Goal: Task Accomplishment & Management: Use online tool/utility

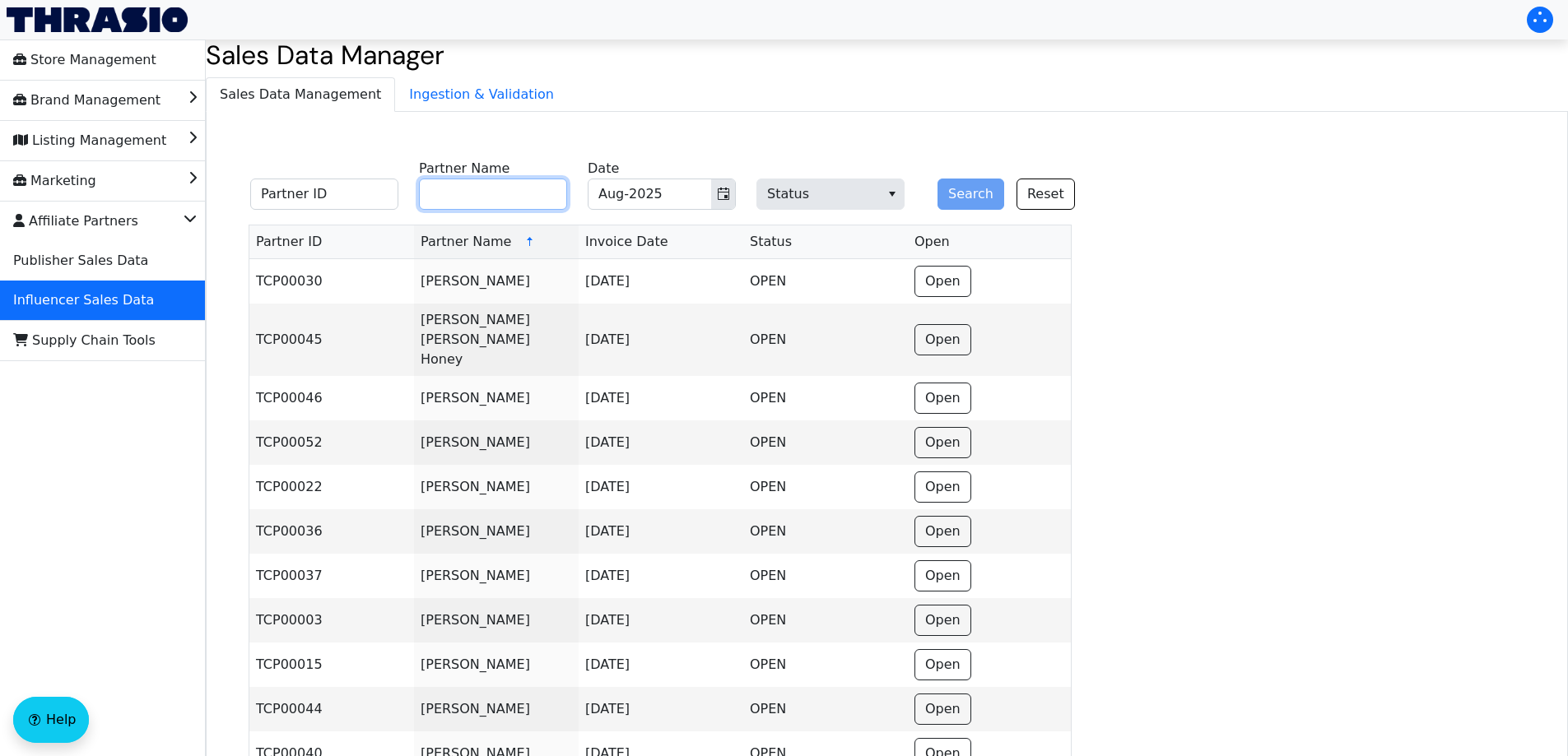
click at [508, 198] on input "Partner Name" at bounding box center [493, 193] width 148 height 31
paste input "[PERSON_NAME]"
type input "[PERSON_NAME]"
click at [965, 197] on button "Search" at bounding box center [970, 193] width 67 height 31
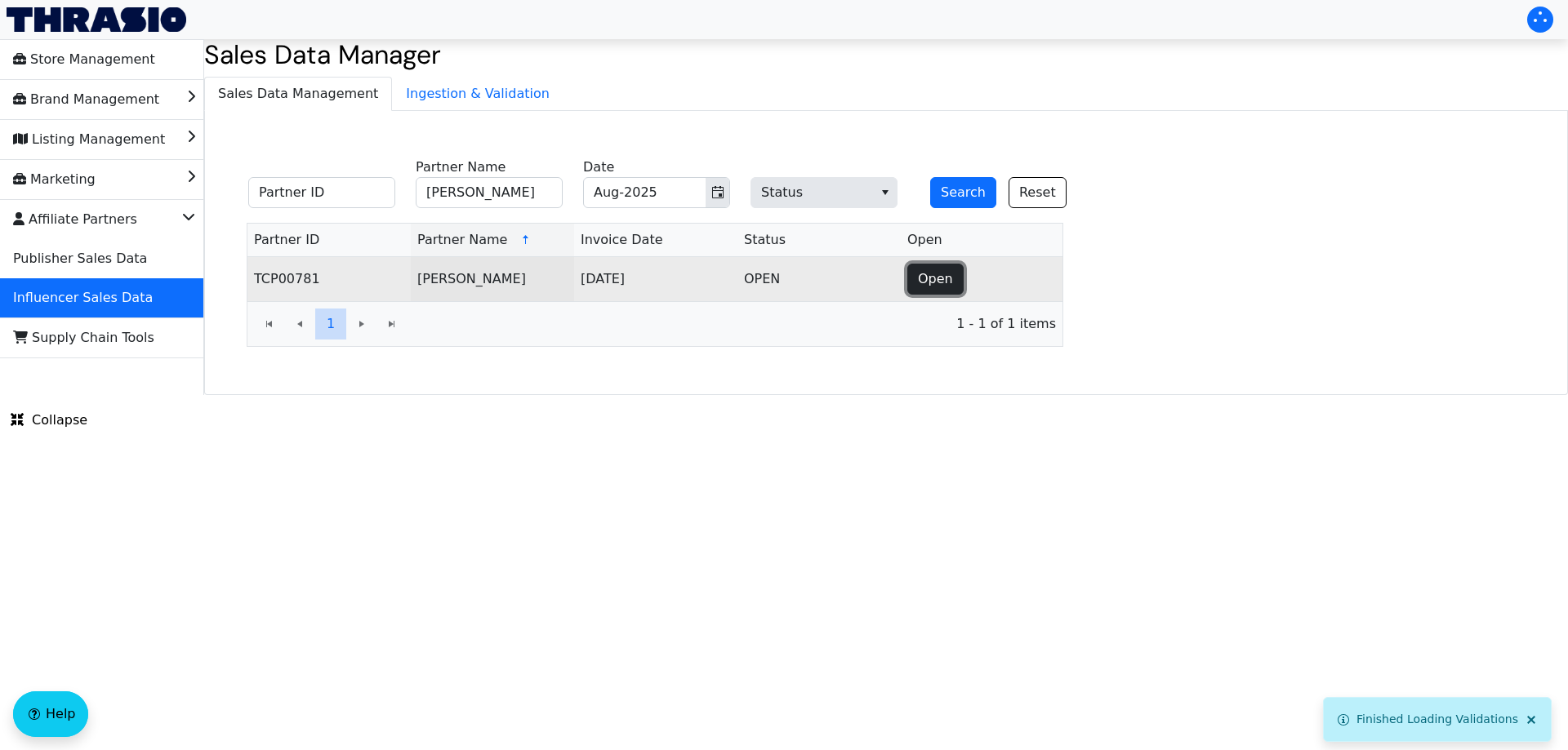
click at [948, 281] on span "Open" at bounding box center [935, 279] width 35 height 20
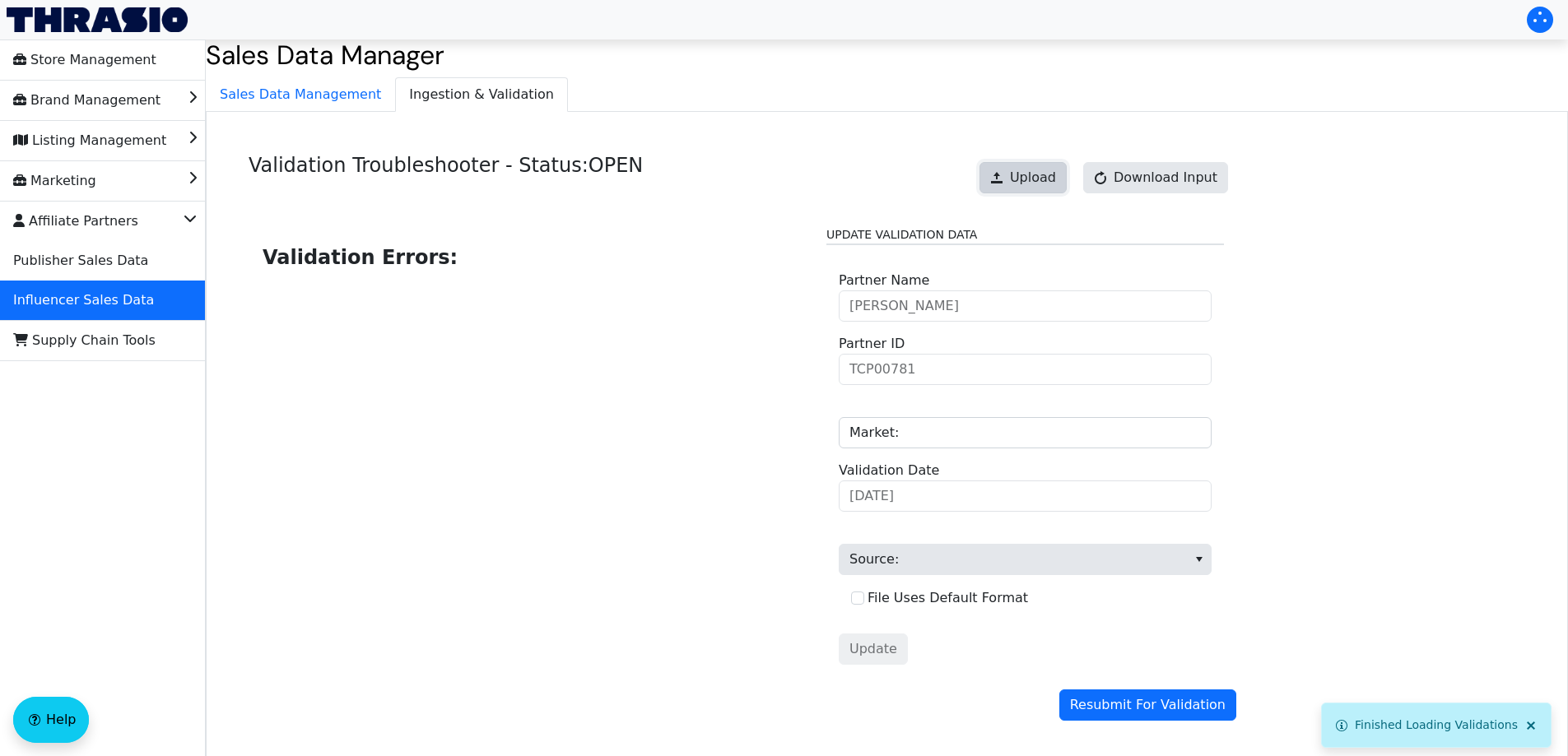
click at [1034, 178] on span "Upload" at bounding box center [1033, 177] width 46 height 20
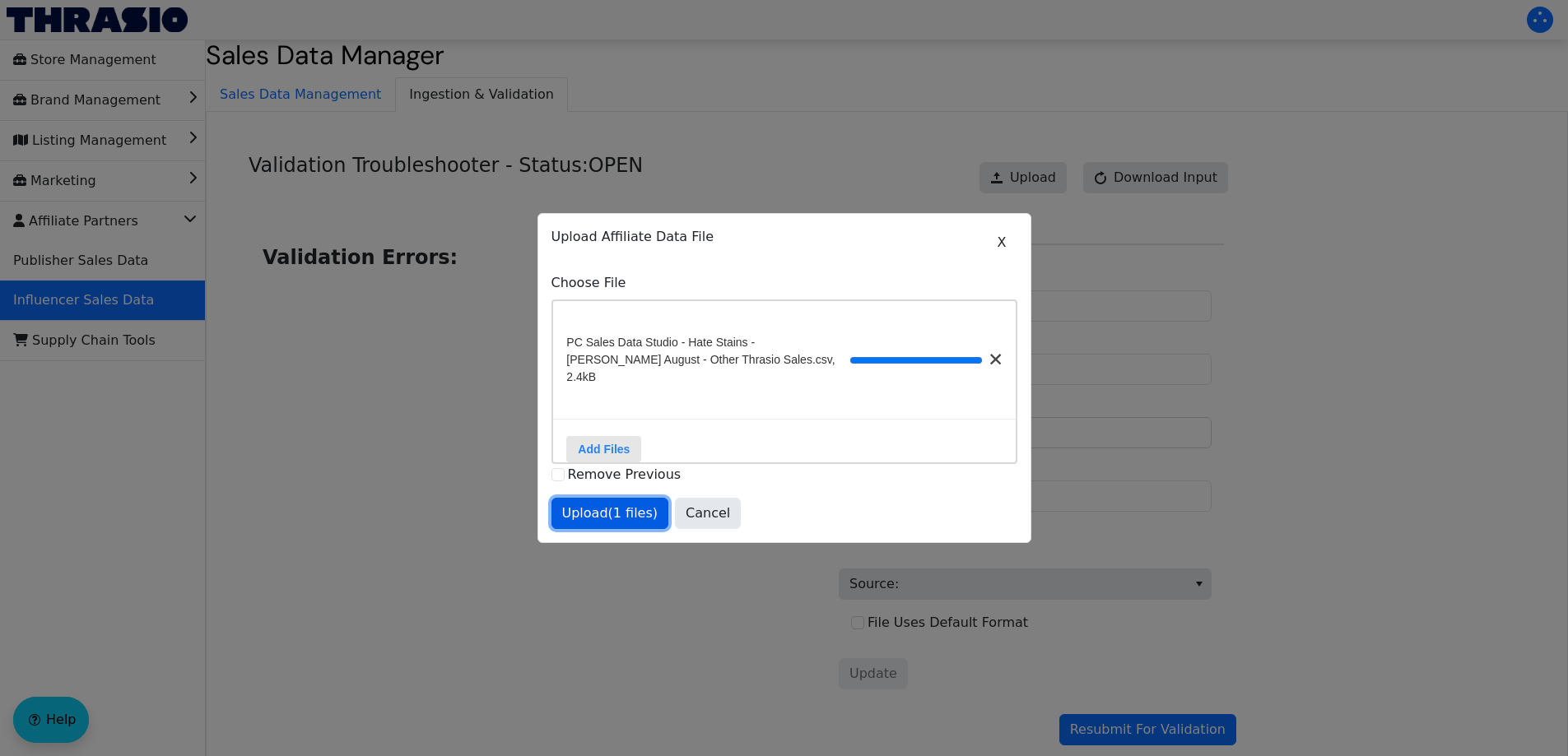
click at [596, 514] on span "Upload (1 files)" at bounding box center [610, 512] width 96 height 20
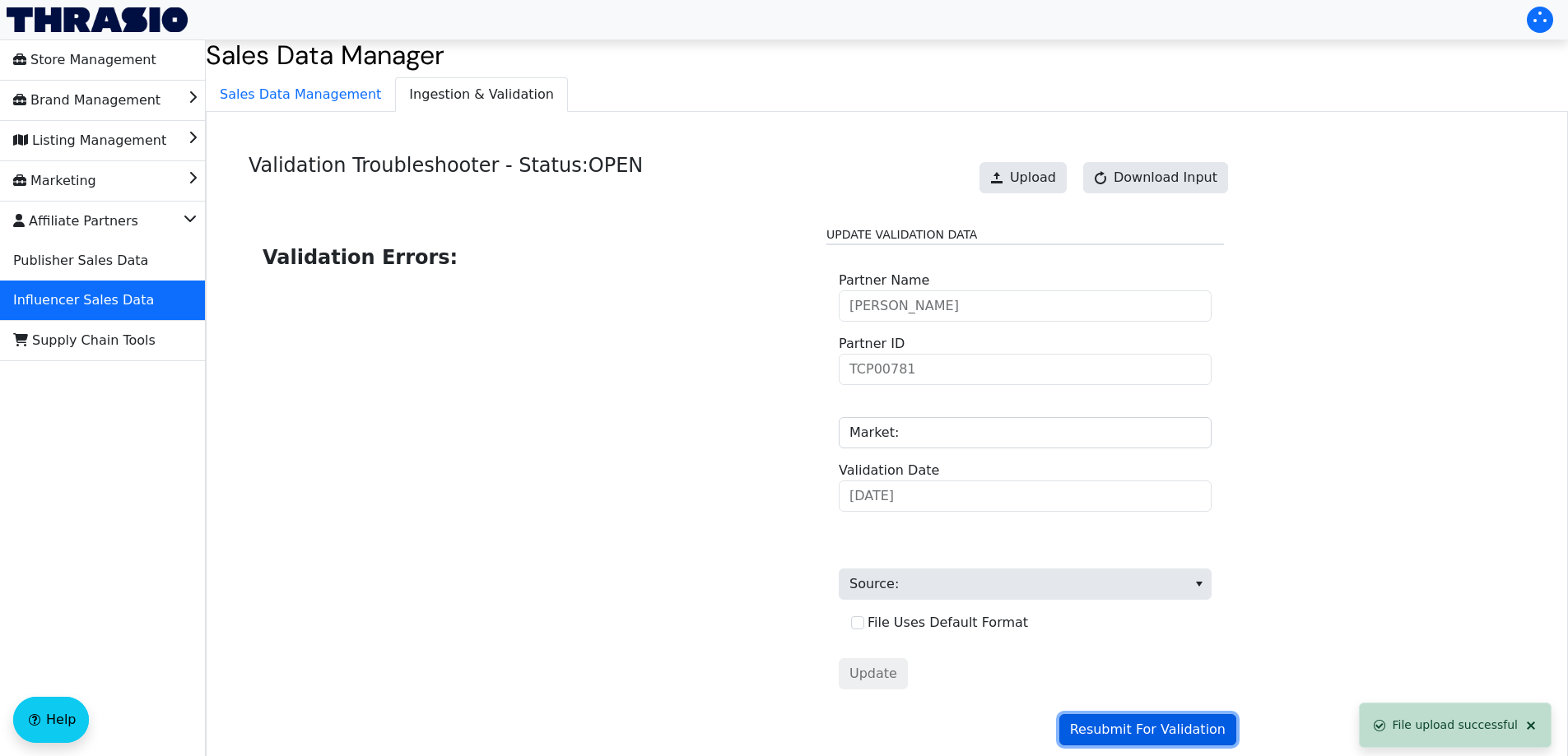
click at [1126, 723] on span "Resubmit For Validation" at bounding box center [1147, 730] width 156 height 20
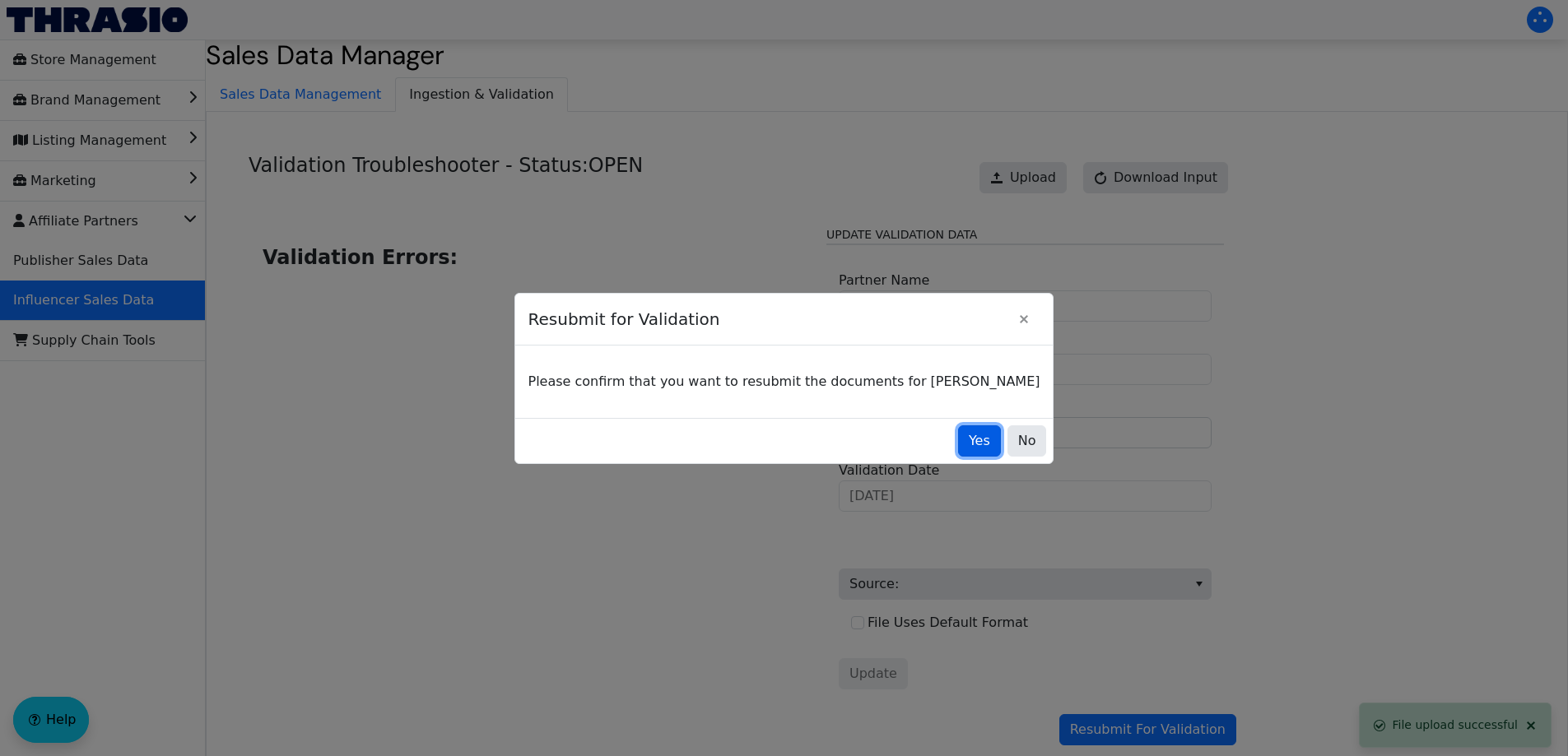
click at [969, 443] on span "Yes" at bounding box center [979, 441] width 22 height 20
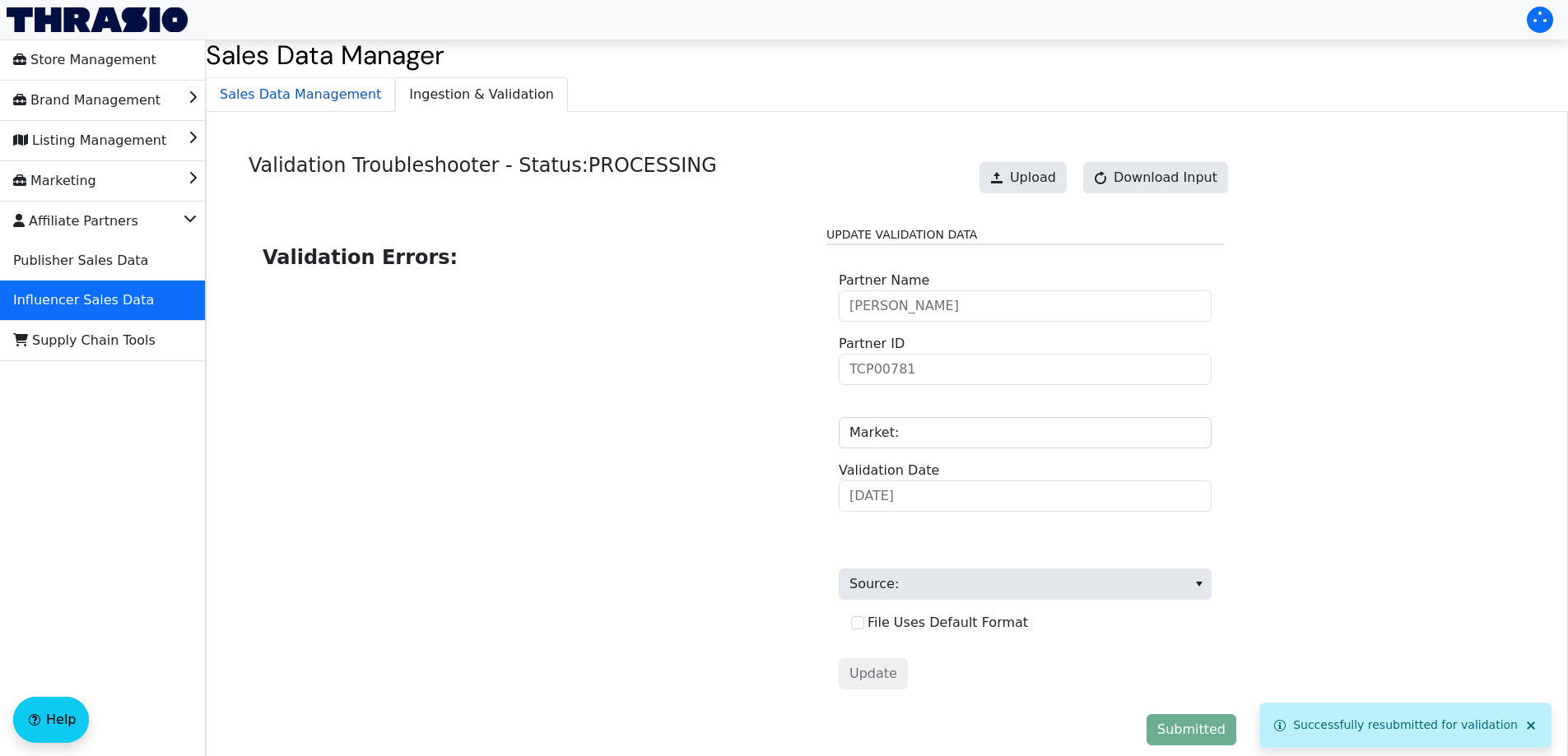
click at [298, 109] on span "Sales Data Management" at bounding box center [300, 94] width 188 height 33
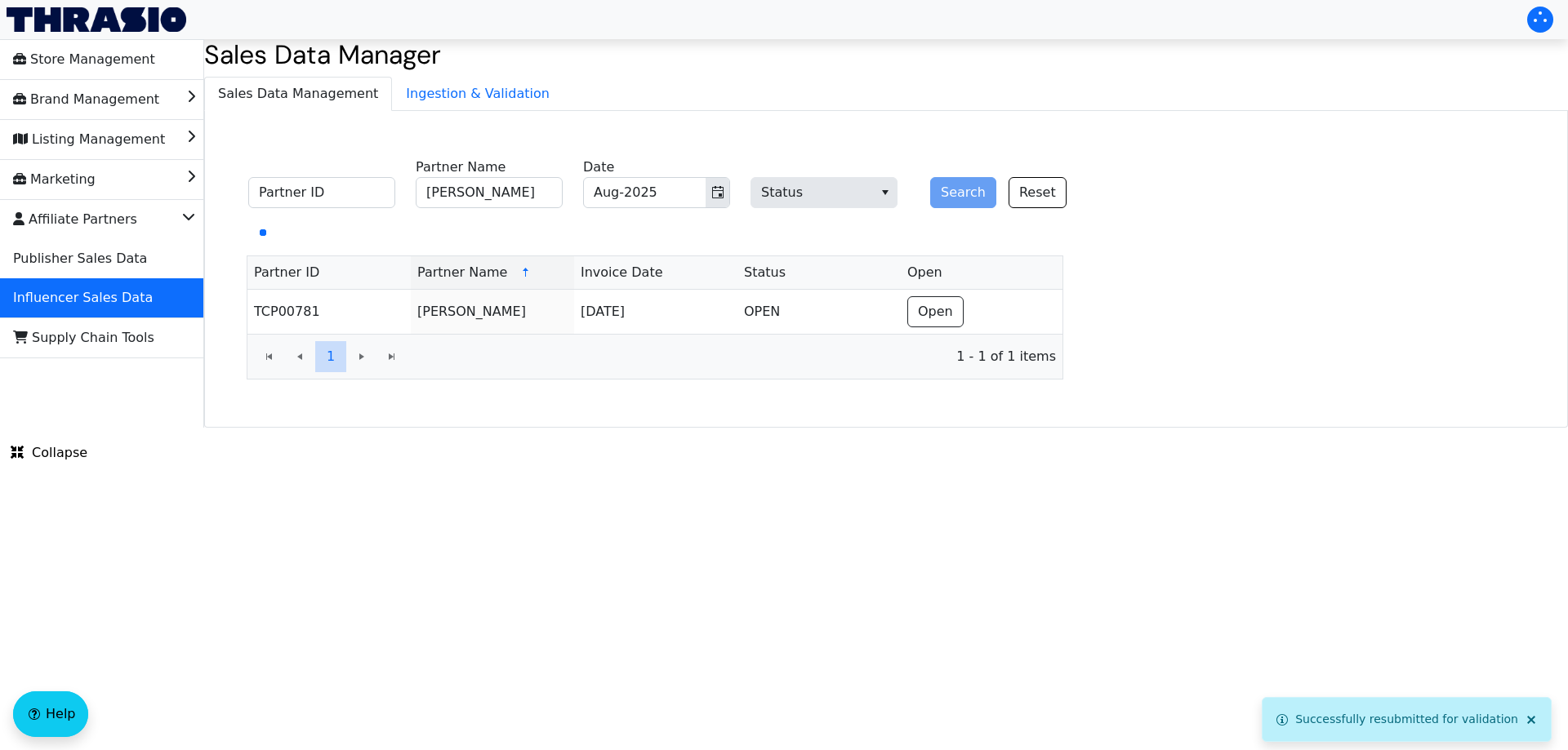
drag, startPoint x: 421, startPoint y: 101, endPoint x: 589, endPoint y: 142, distance: 172.9
click at [425, 101] on span "Ingestion & Validation" at bounding box center [477, 94] width 170 height 33
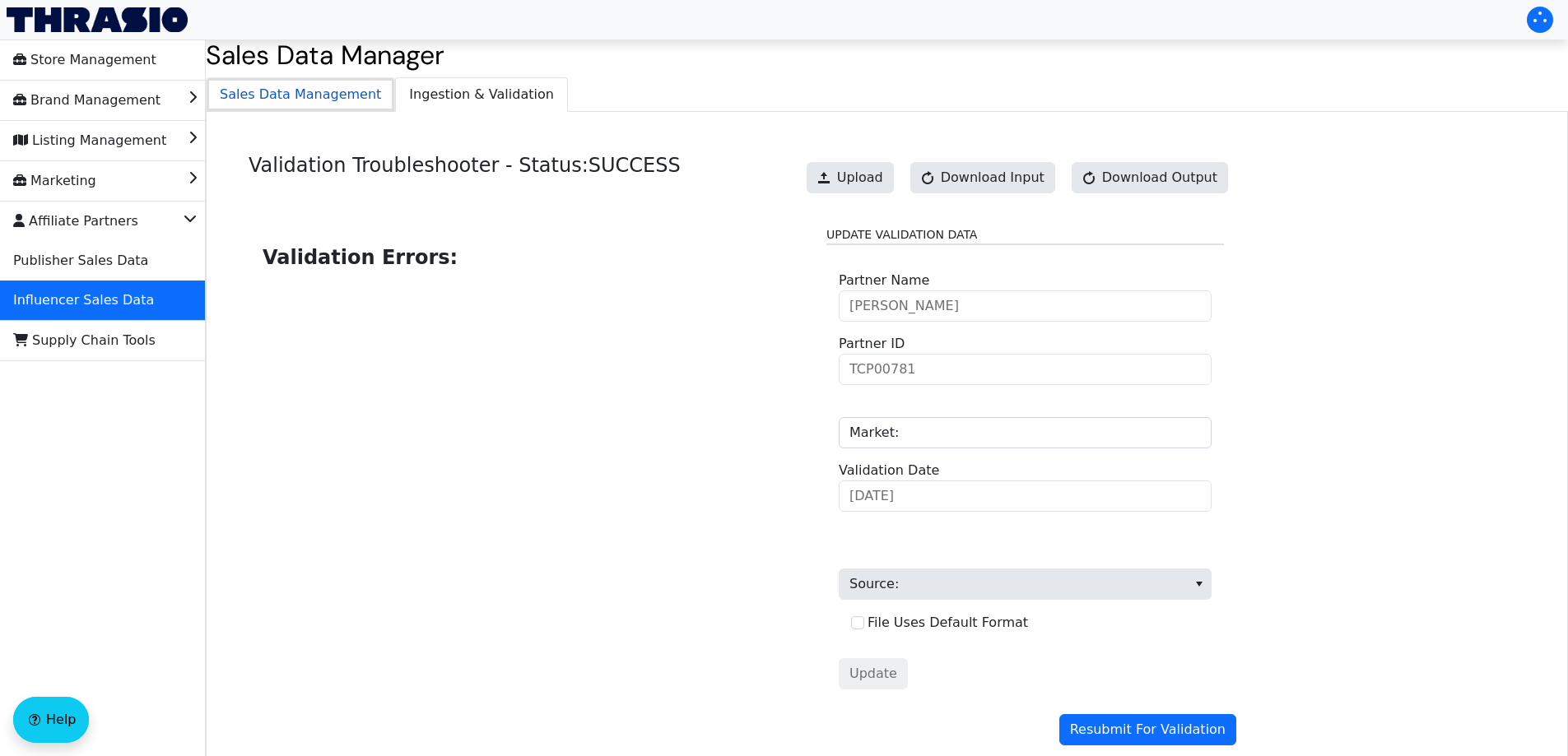
click at [308, 92] on span "Sales Data Management" at bounding box center [300, 94] width 188 height 33
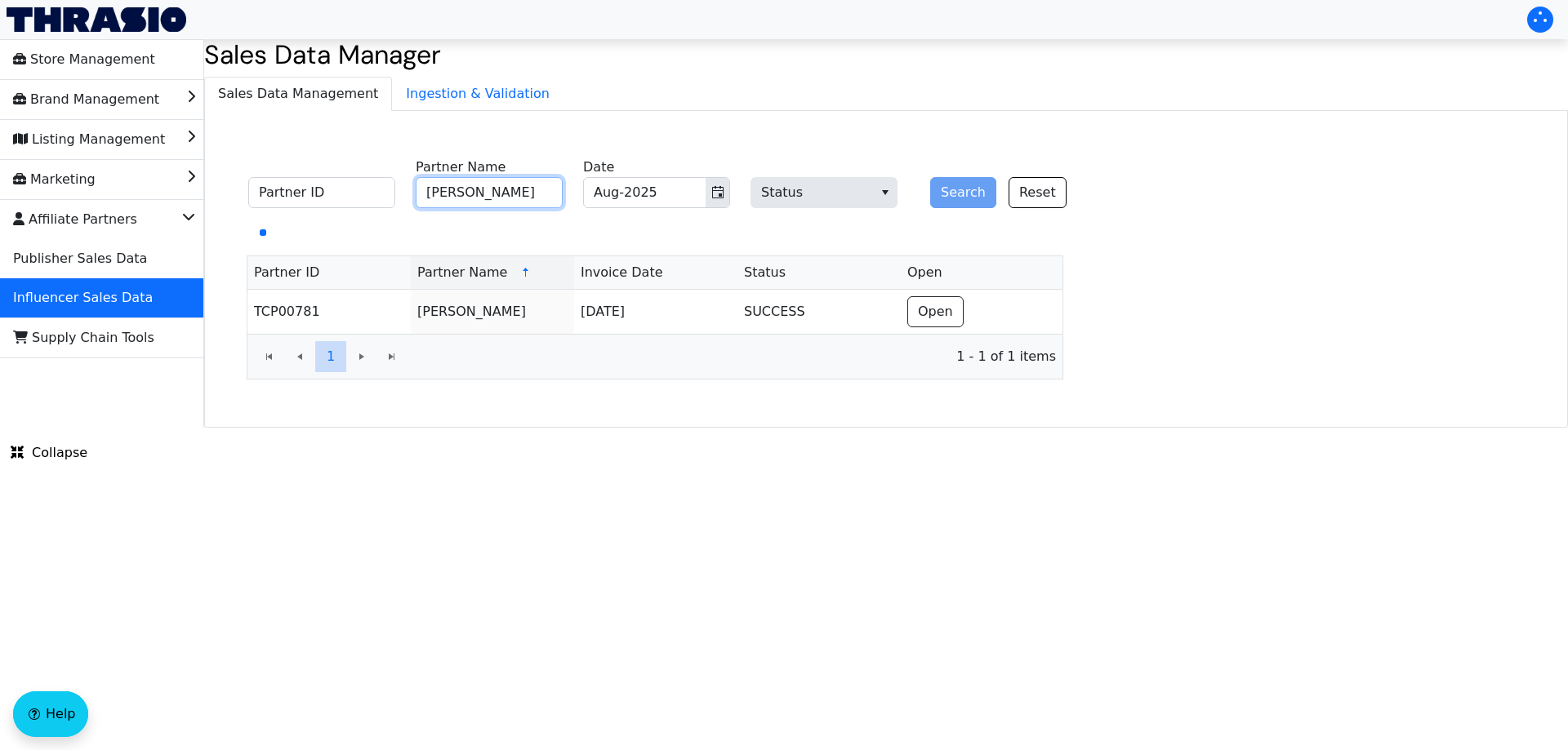
click at [496, 199] on input "[PERSON_NAME]" at bounding box center [489, 192] width 147 height 31
paste input "[PERSON_NAME]"
type input "[PERSON_NAME]"
click at [954, 187] on button "Search" at bounding box center [963, 192] width 67 height 31
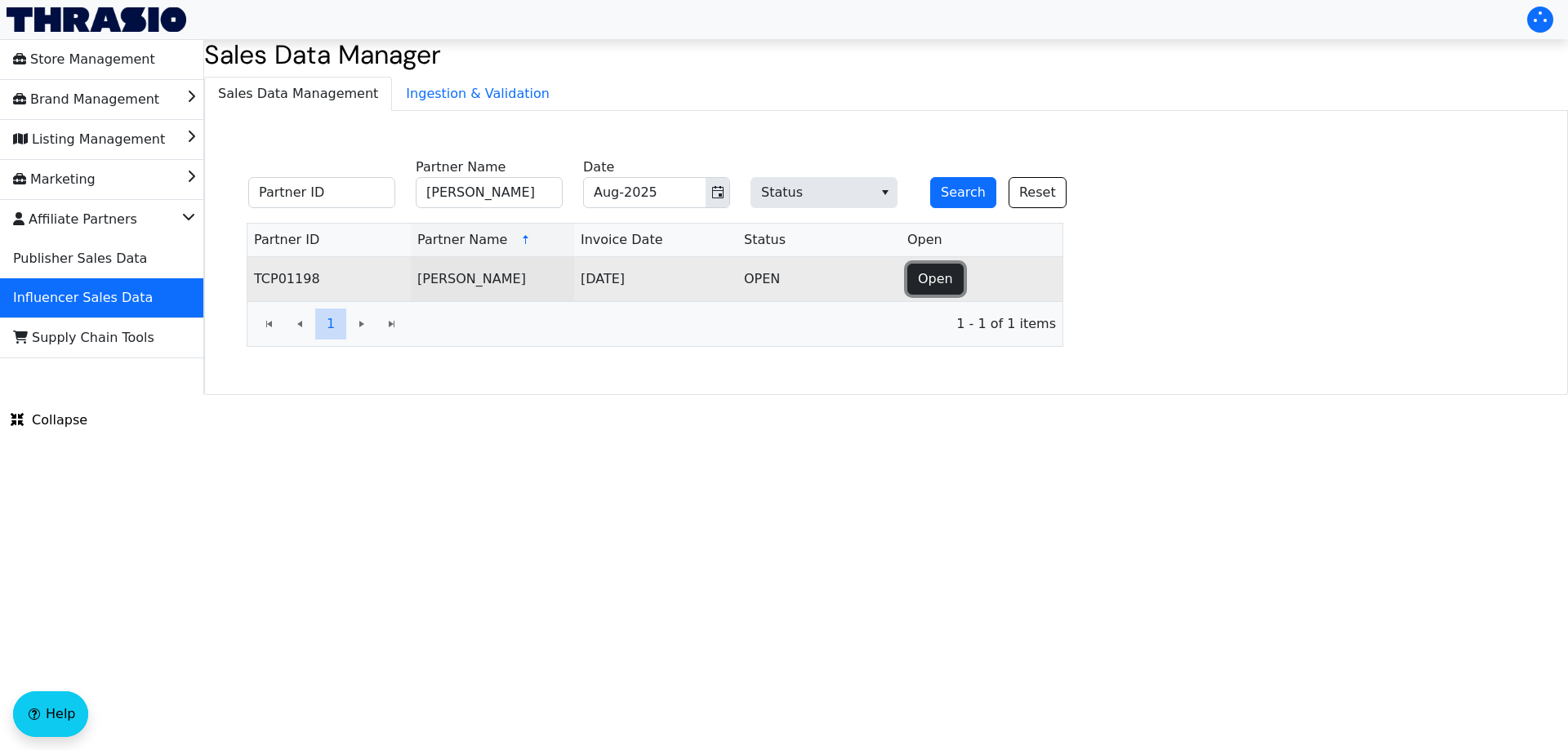
click at [932, 269] on button "Open" at bounding box center [935, 279] width 56 height 31
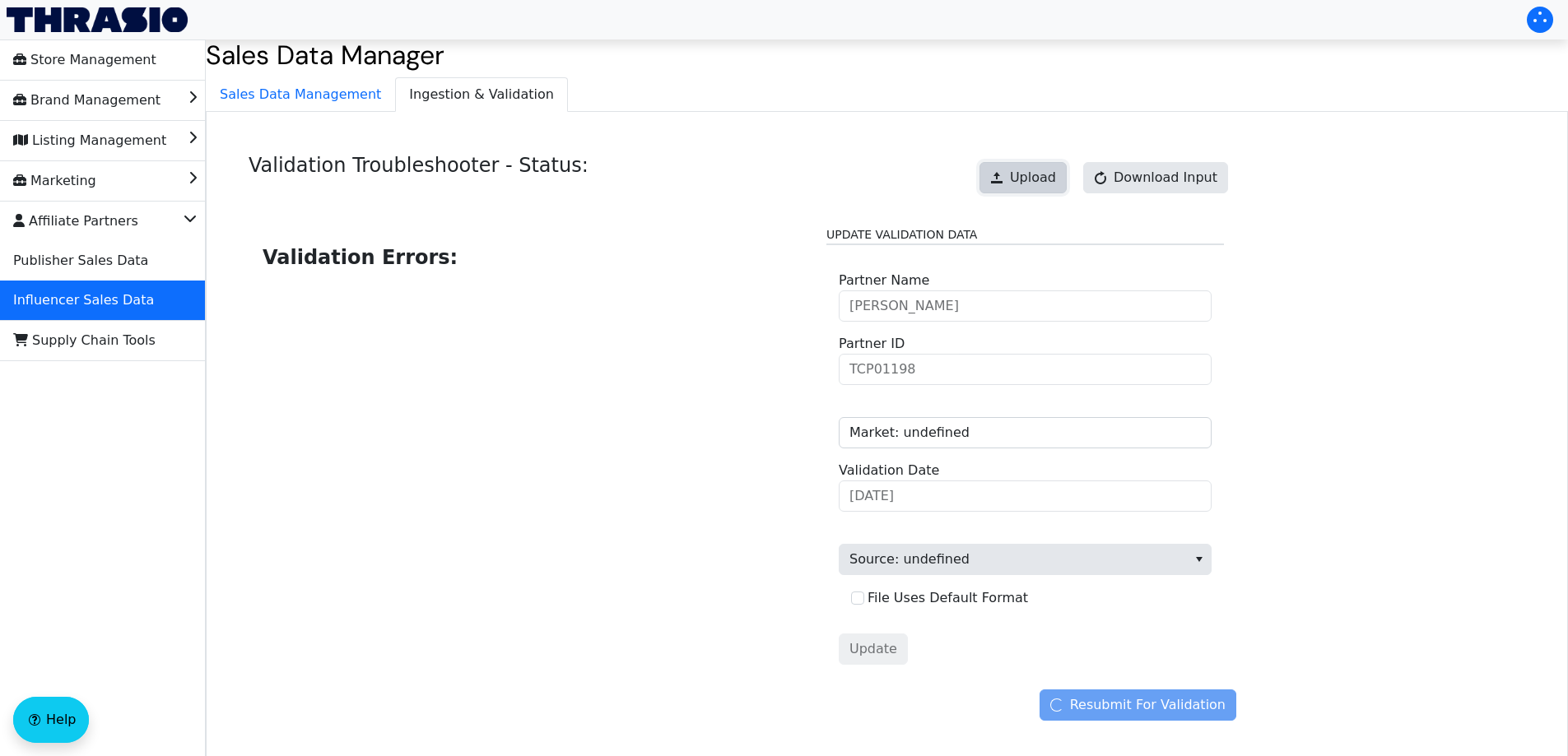
click at [1018, 179] on button "Upload" at bounding box center [1022, 177] width 87 height 31
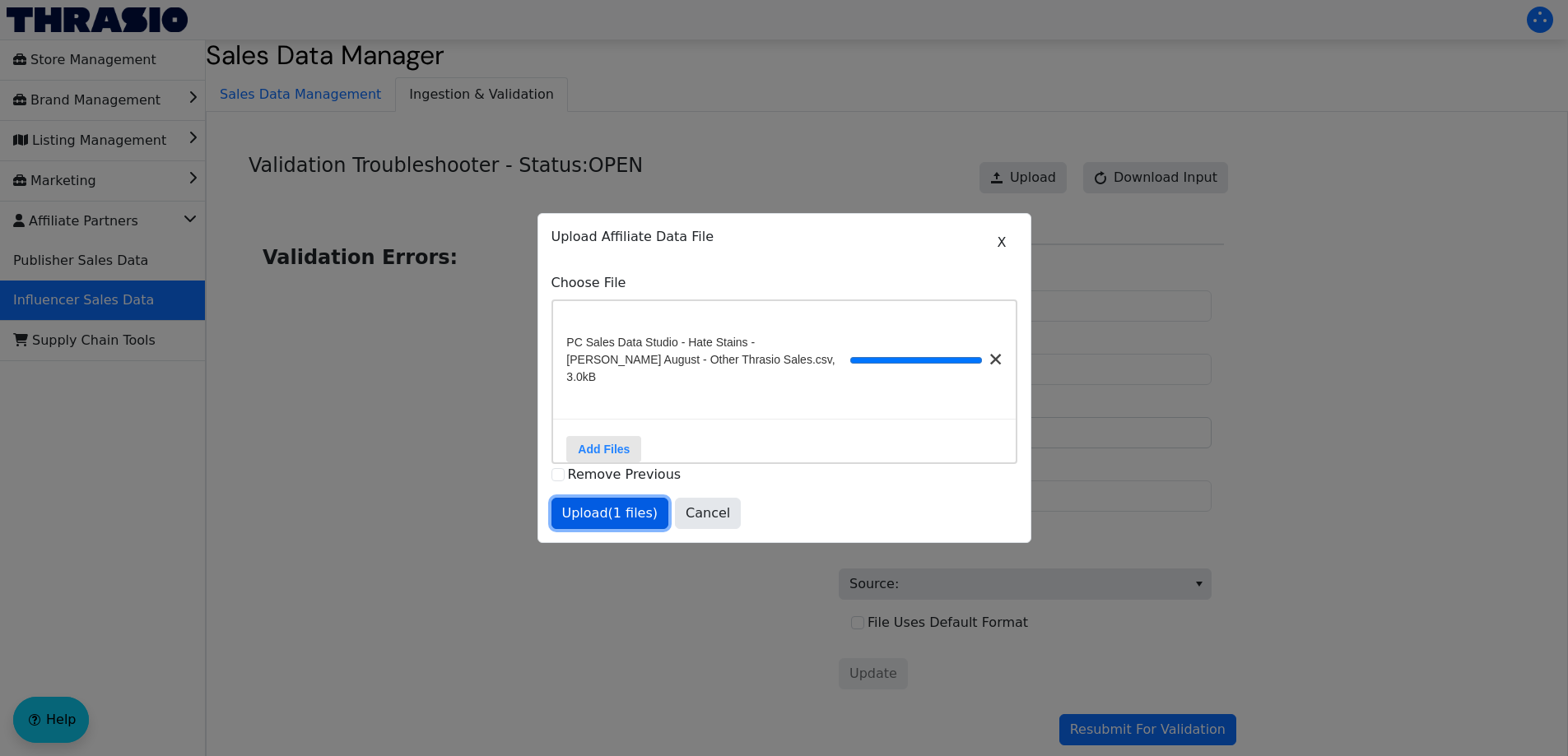
click at [636, 512] on span "Upload (1 files)" at bounding box center [610, 512] width 96 height 20
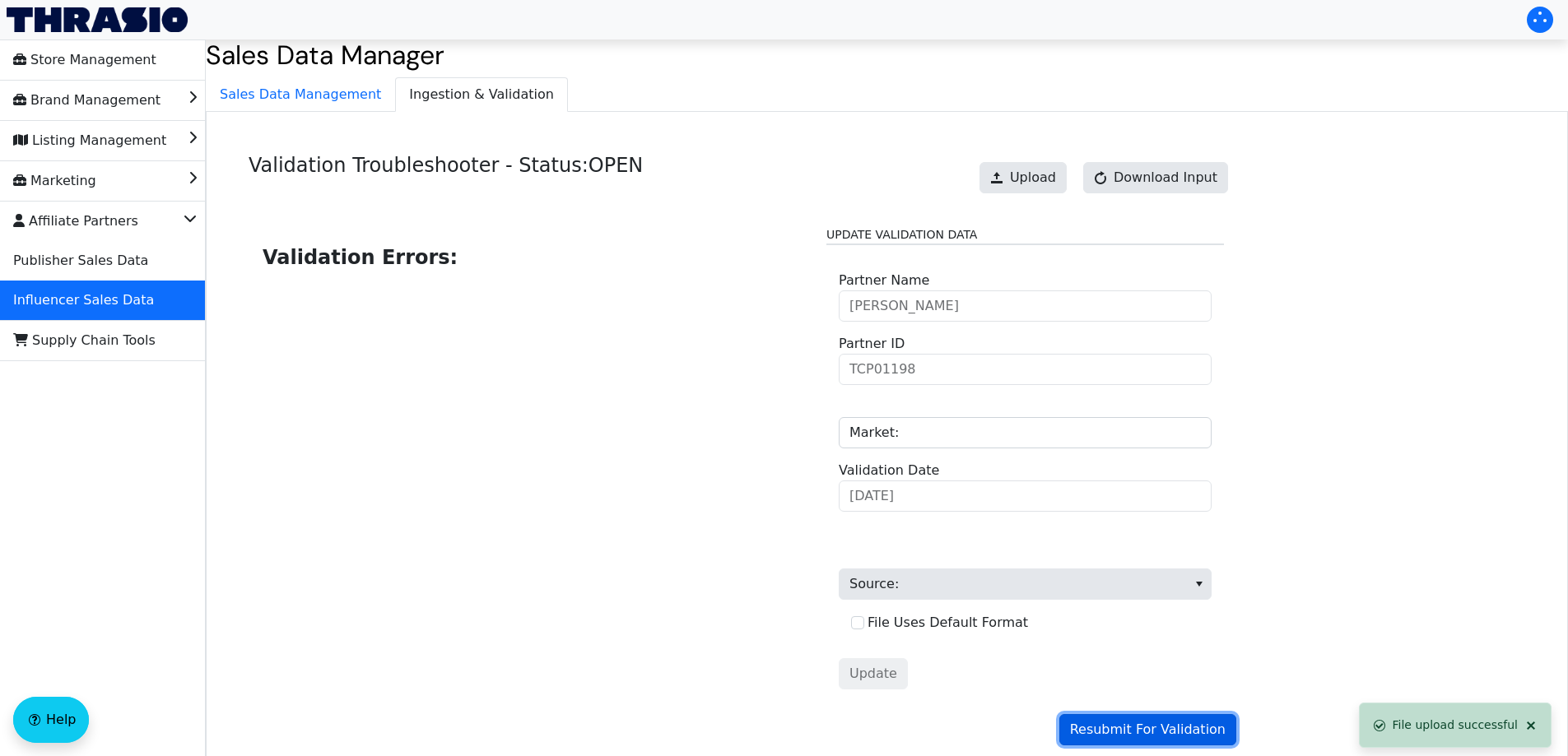
click at [1104, 725] on span "Resubmit For Validation" at bounding box center [1147, 730] width 156 height 20
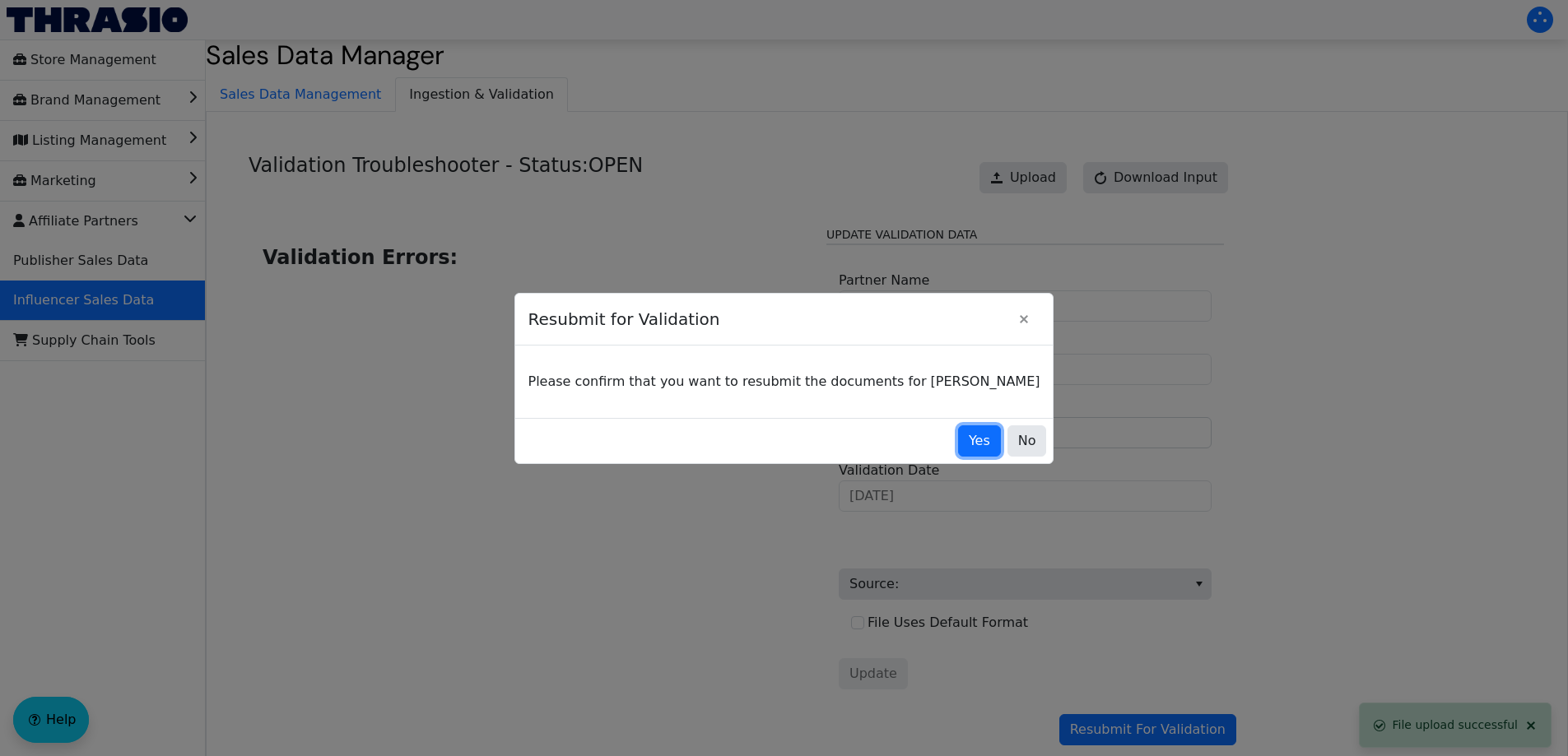
click at [958, 443] on button "Yes" at bounding box center [979, 441] width 42 height 31
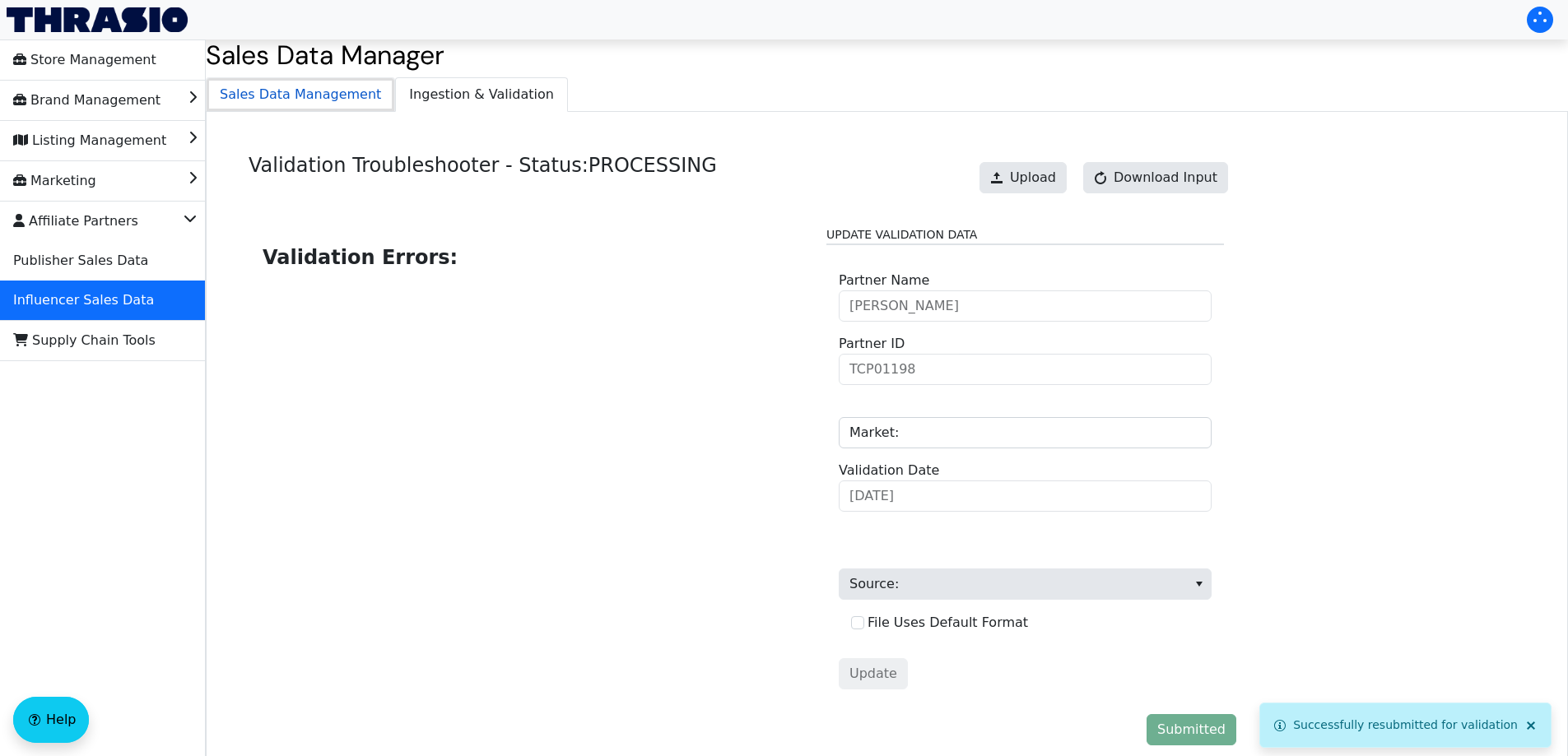
click at [312, 93] on span "Sales Data Management" at bounding box center [300, 94] width 188 height 33
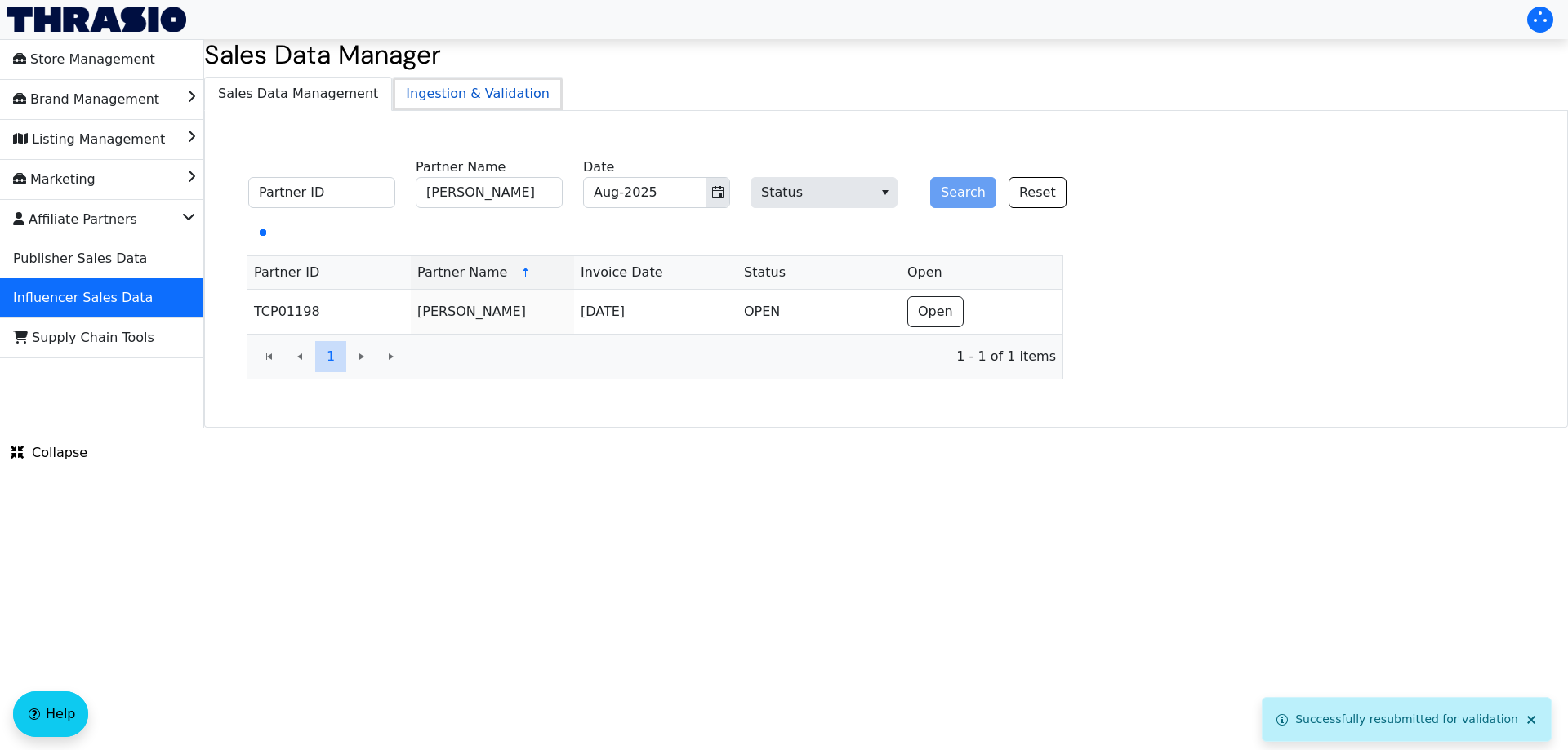
click at [392, 95] on span "Ingestion & Validation" at bounding box center [477, 94] width 170 height 33
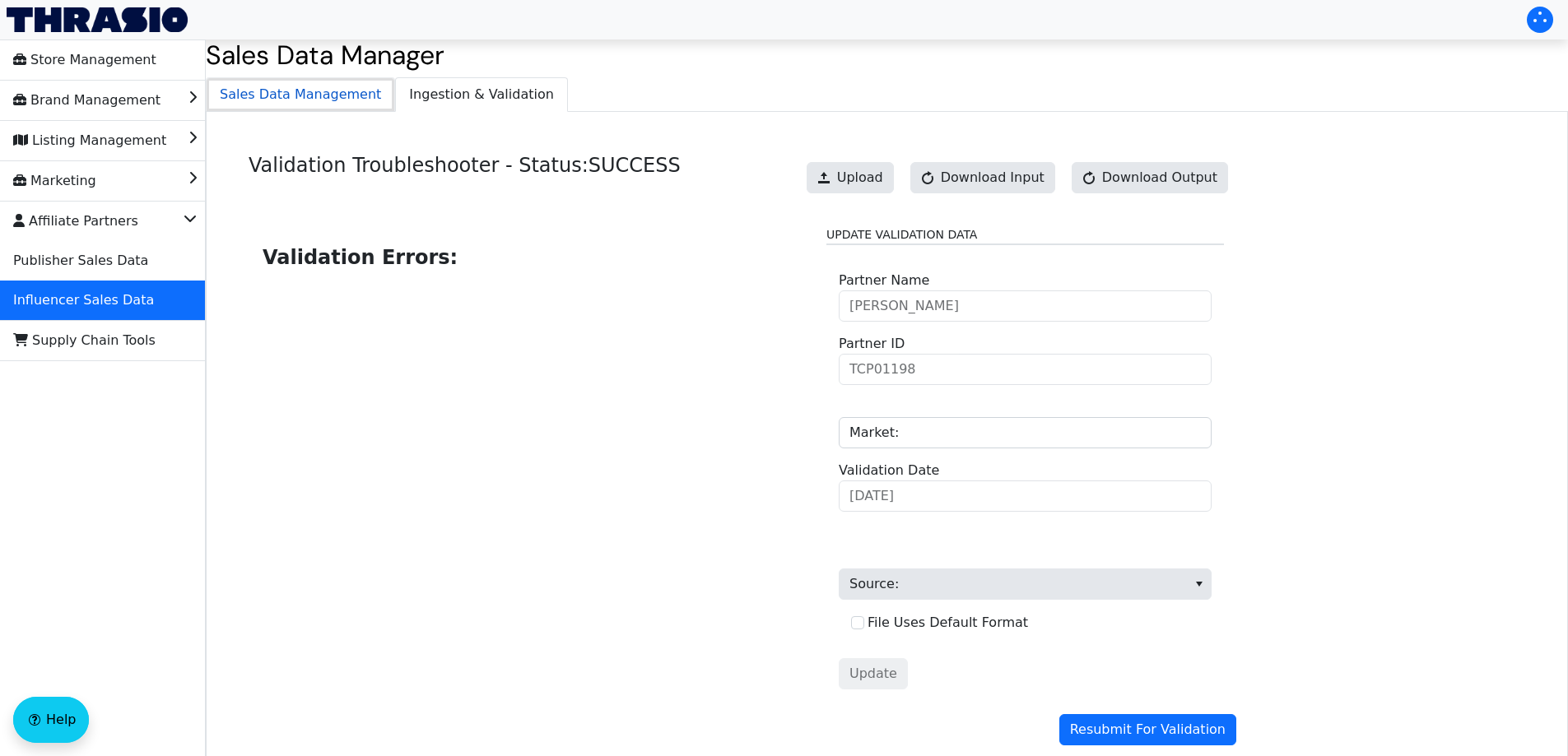
click at [319, 99] on span "Sales Data Management" at bounding box center [300, 94] width 188 height 33
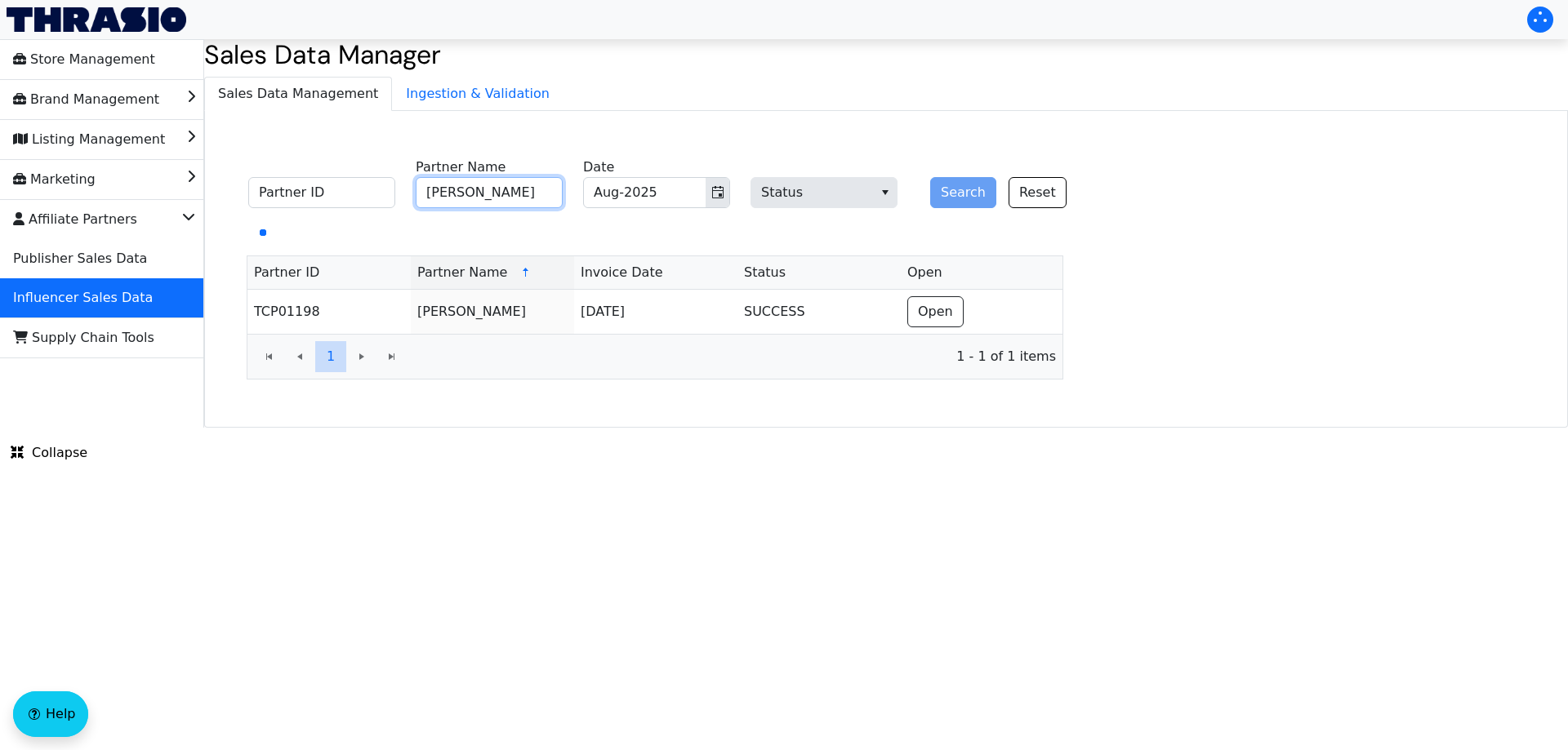
click at [519, 207] on input "[PERSON_NAME]" at bounding box center [489, 192] width 147 height 31
type input "[PERSON_NAME]"
click at [944, 194] on button "Search" at bounding box center [963, 192] width 67 height 31
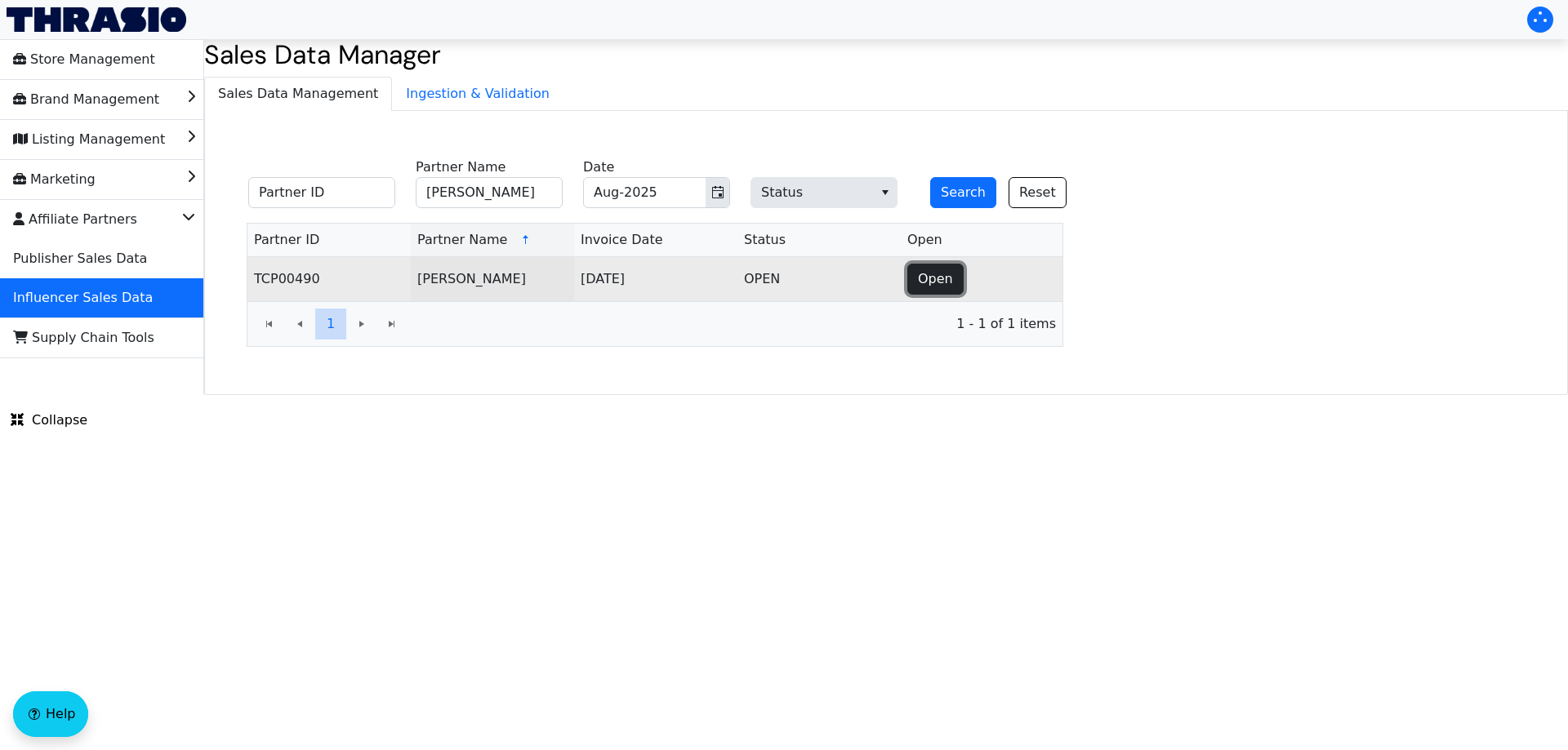
click at [955, 271] on button "Open" at bounding box center [935, 279] width 56 height 31
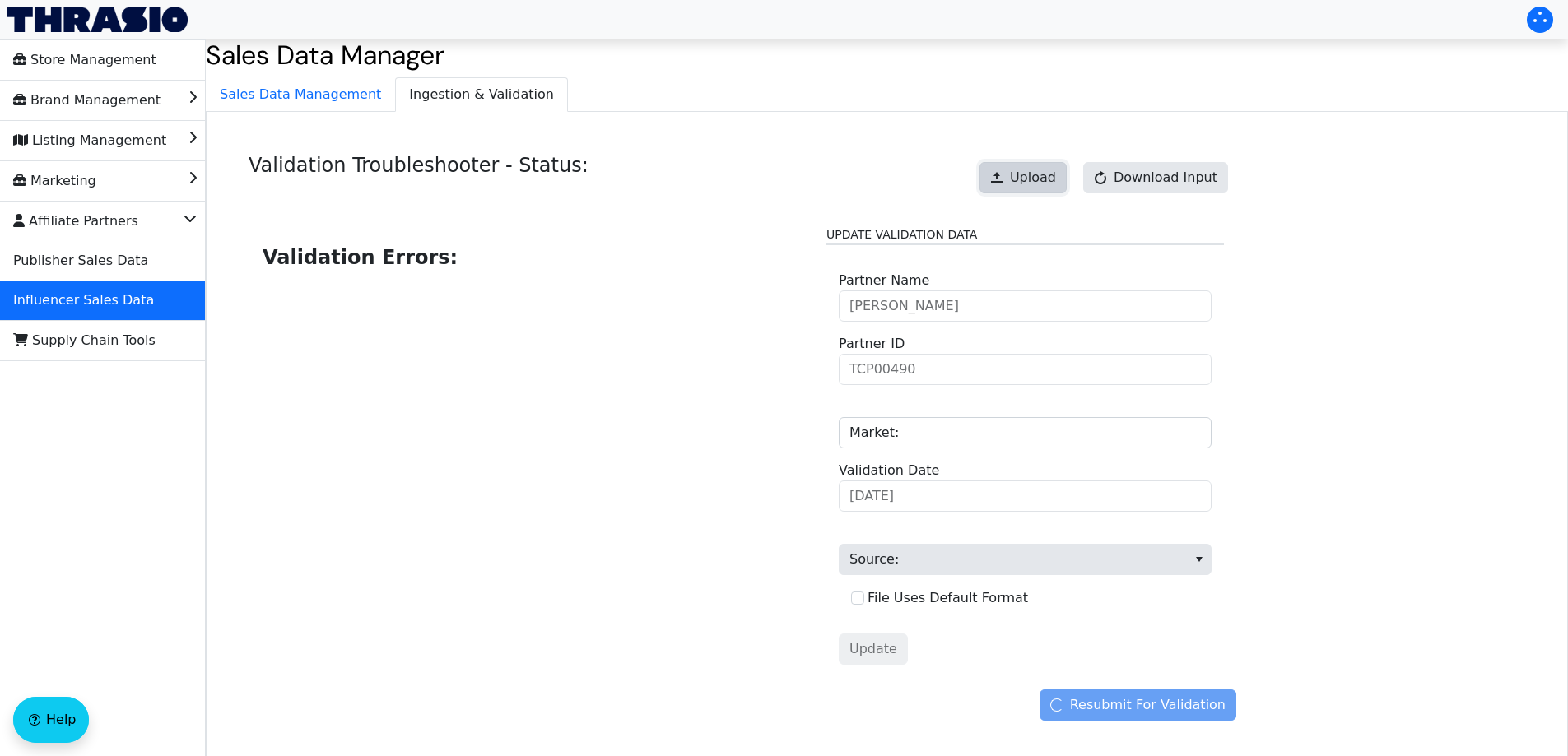
click at [1046, 176] on span "Upload" at bounding box center [1033, 177] width 46 height 20
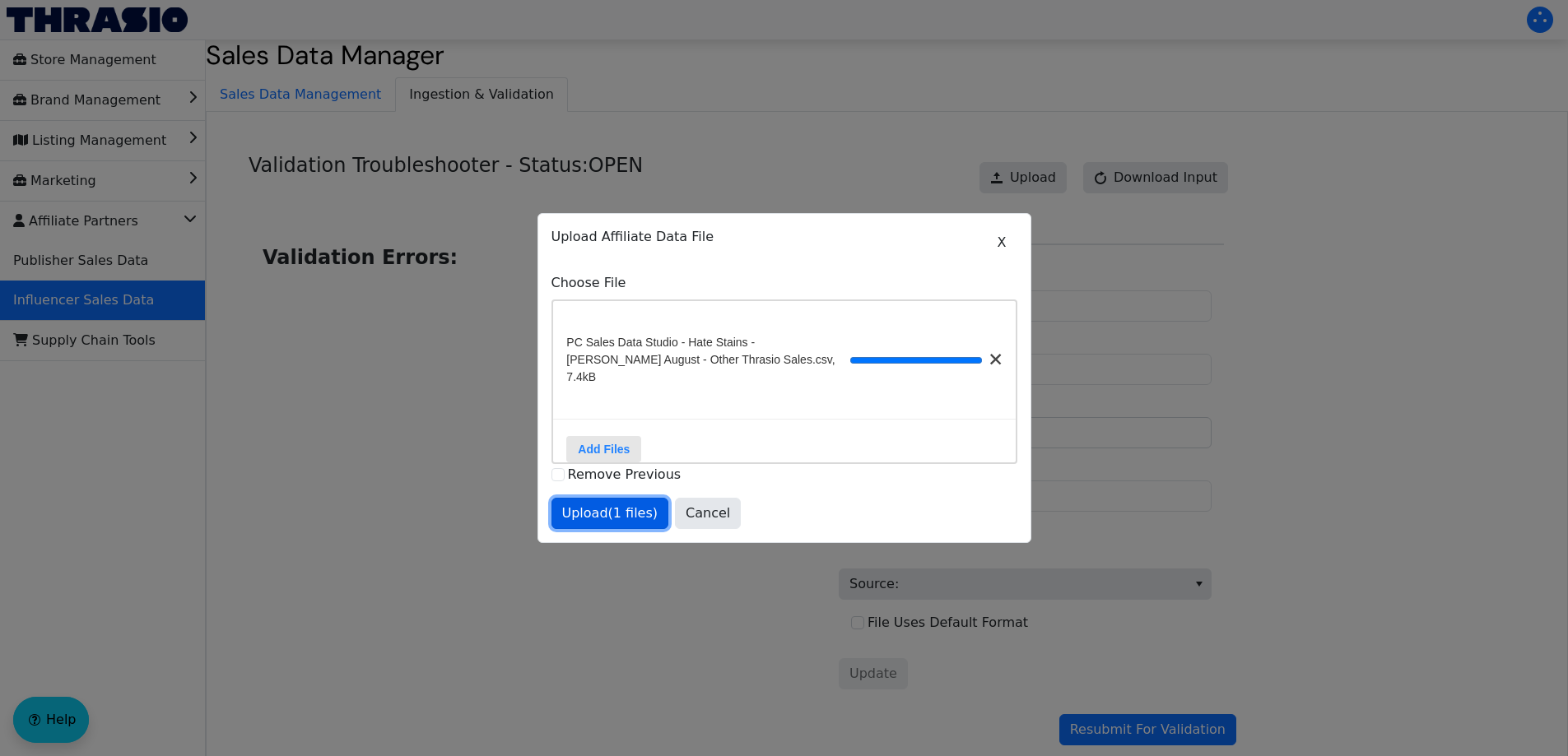
click at [578, 512] on span "Upload (1 files)" at bounding box center [610, 512] width 96 height 20
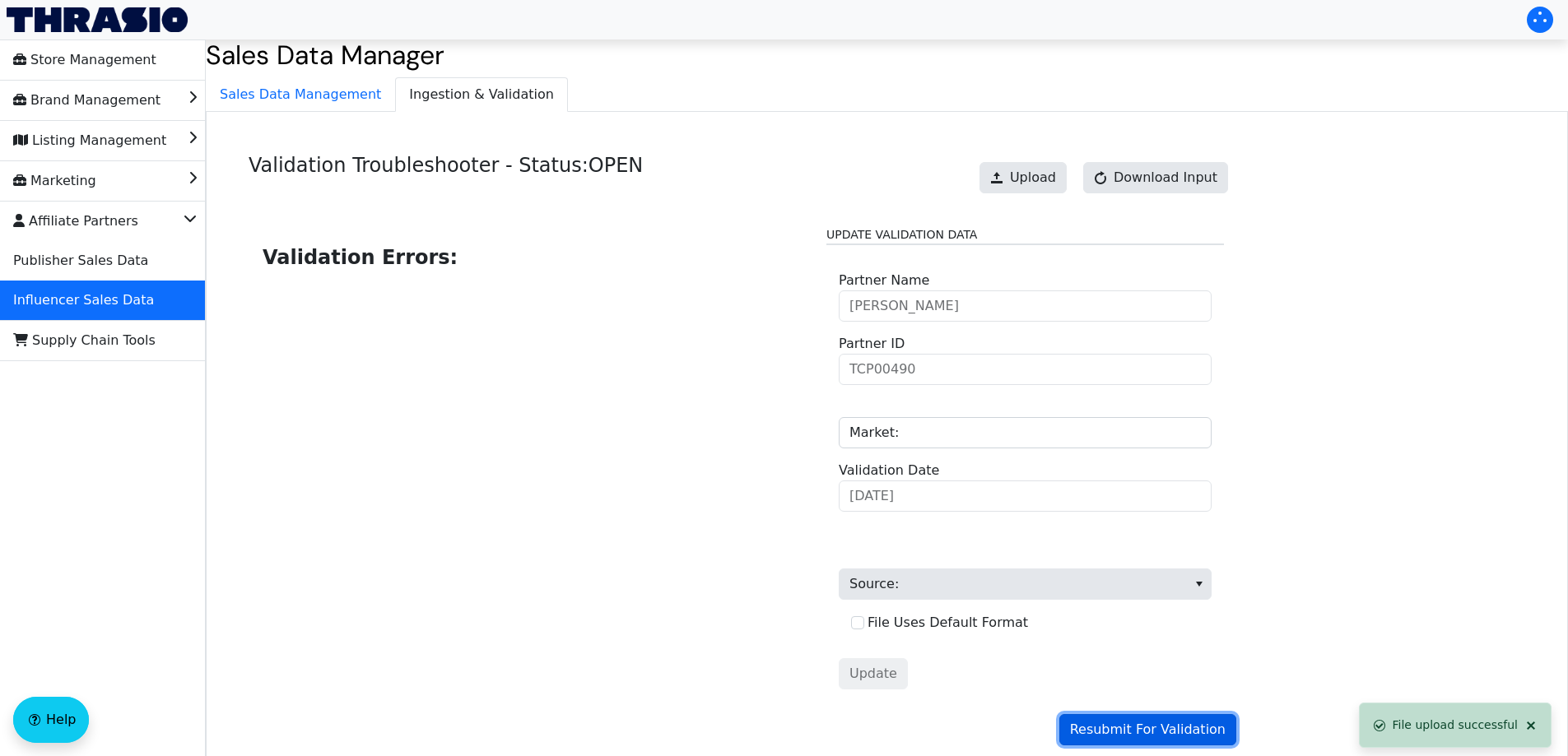
click at [1143, 721] on span "Resubmit For Validation" at bounding box center [1147, 730] width 156 height 20
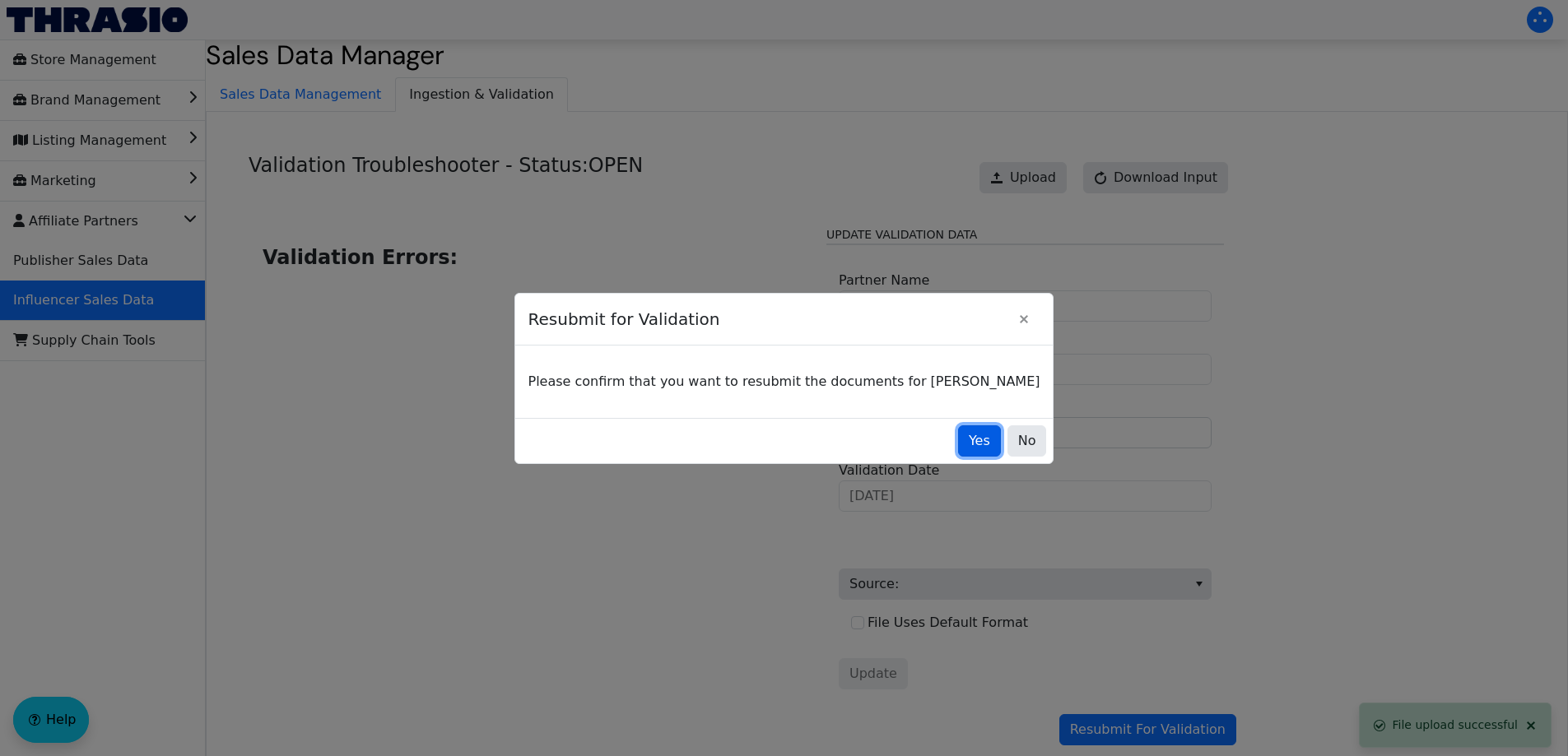
click at [969, 434] on span "Yes" at bounding box center [979, 441] width 22 height 20
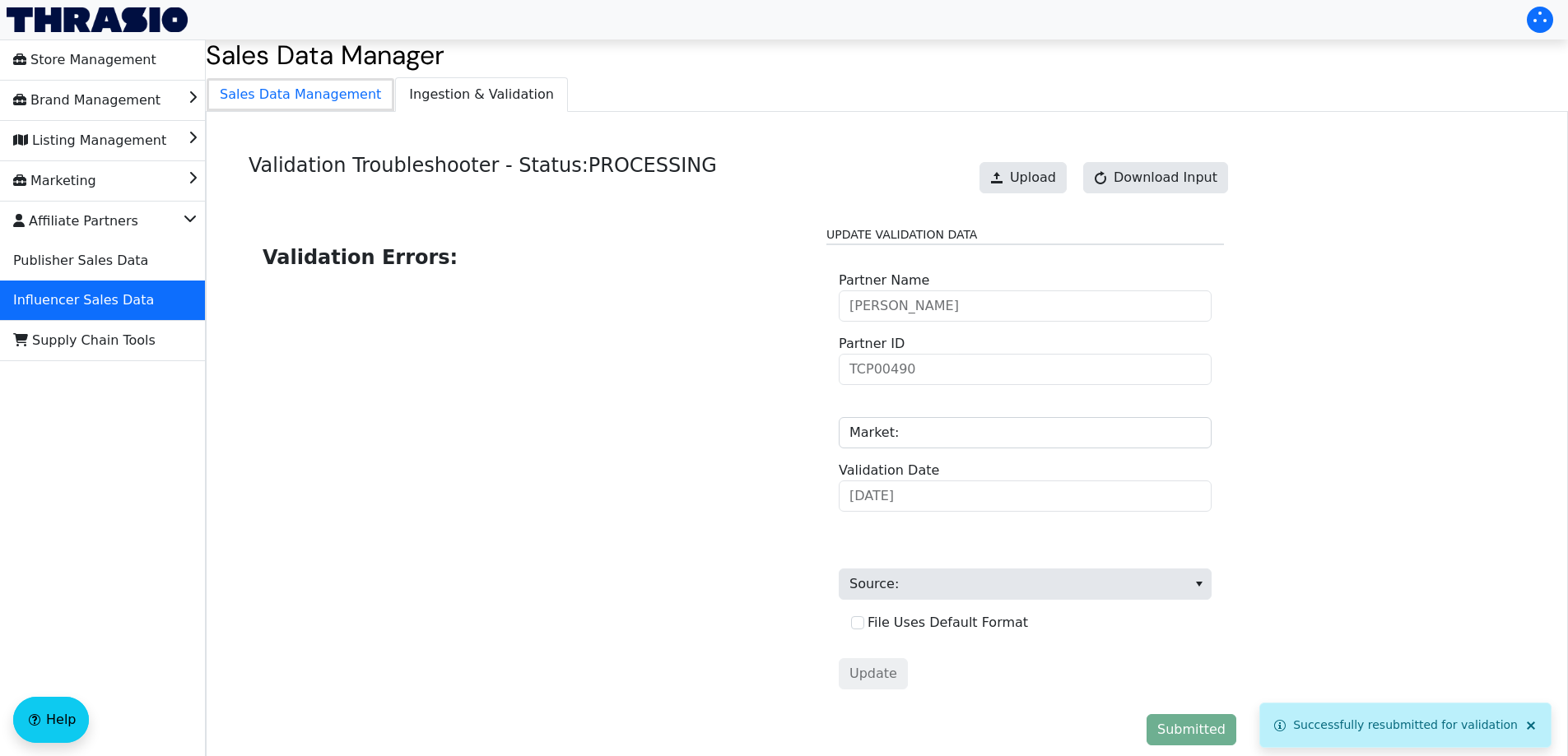
drag, startPoint x: 304, startPoint y: 89, endPoint x: 389, endPoint y: 87, distance: 85.0
click at [303, 89] on span "Sales Data Management" at bounding box center [300, 94] width 188 height 33
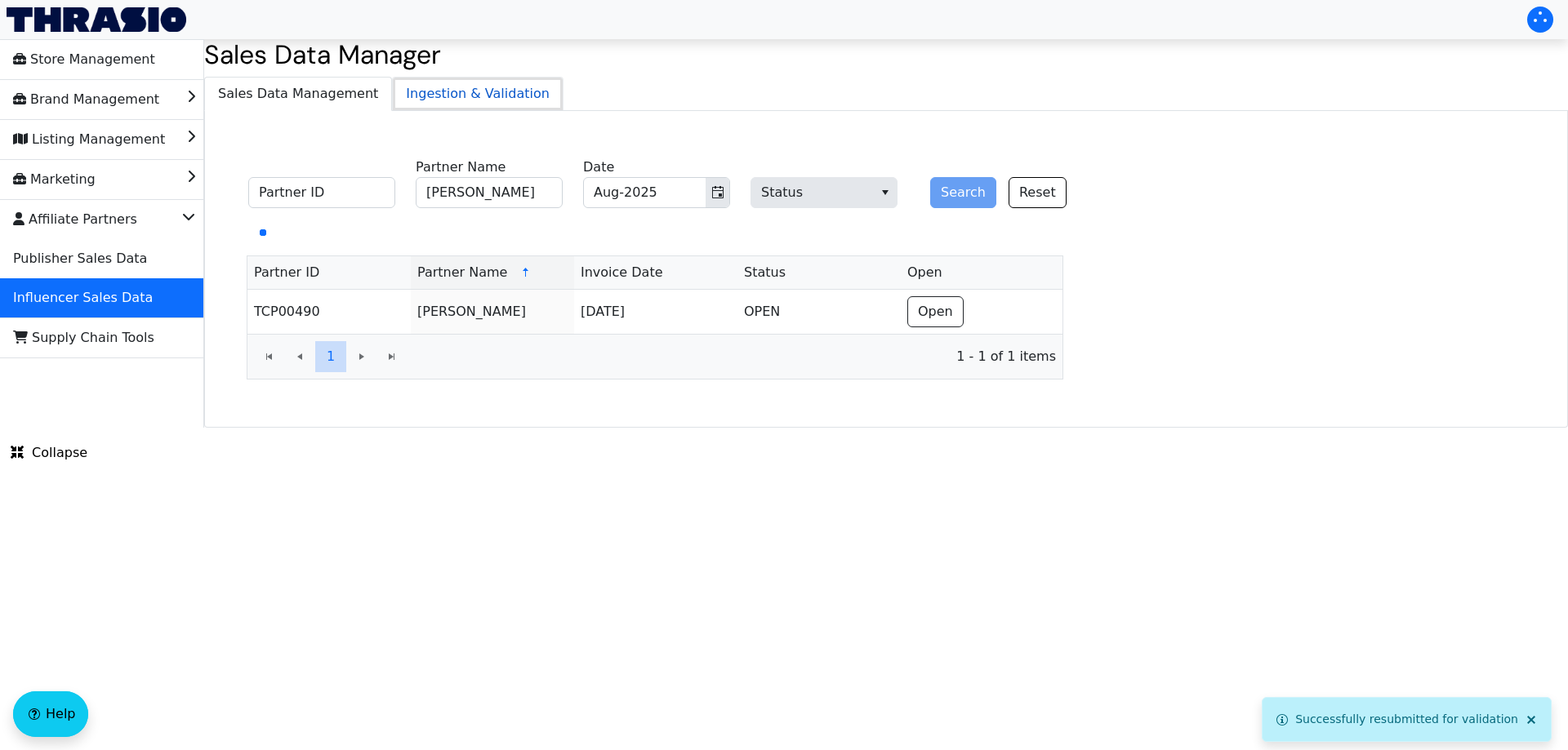
click at [398, 86] on span "Ingestion & Validation" at bounding box center [477, 94] width 170 height 33
